Goal: Navigation & Orientation: Find specific page/section

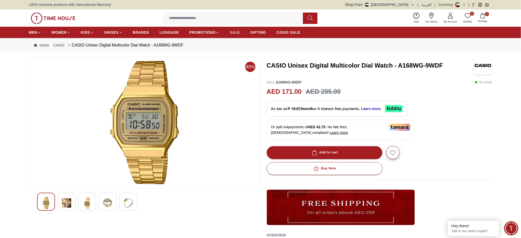
click at [235, 32] on span "SALE" at bounding box center [235, 32] width 10 height 5
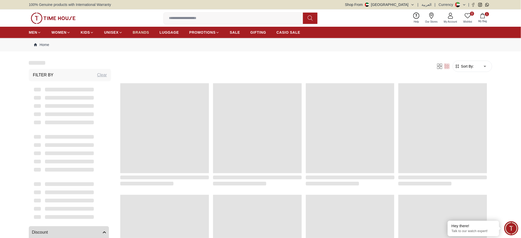
click at [137, 30] on span "BRANDS" at bounding box center [141, 32] width 16 height 5
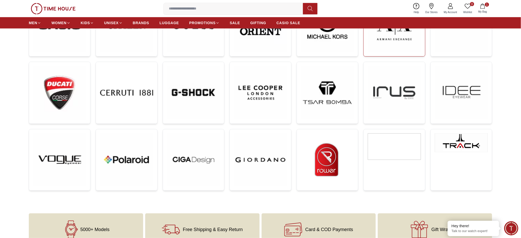
scroll to position [206, 0]
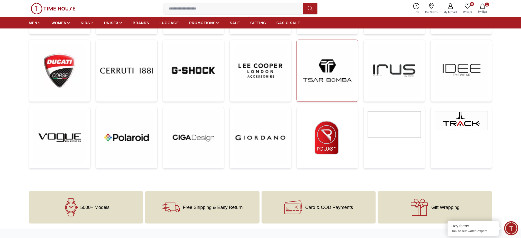
click at [328, 79] on img at bounding box center [327, 70] width 53 height 53
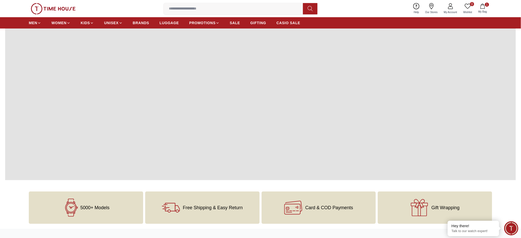
scroll to position [656, 0]
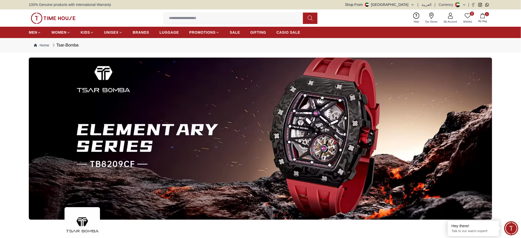
click at [411, 4] on button "Shop From [GEOGRAPHIC_DATA]" at bounding box center [379, 4] width 69 height 5
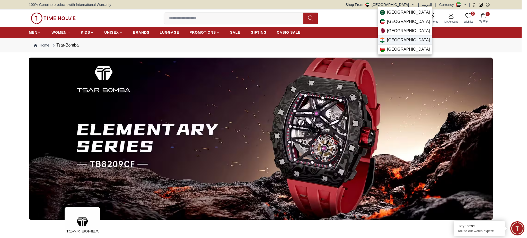
click at [398, 37] on div "[GEOGRAPHIC_DATA]" at bounding box center [404, 39] width 54 height 9
